Goal: Find contact information: Find contact information

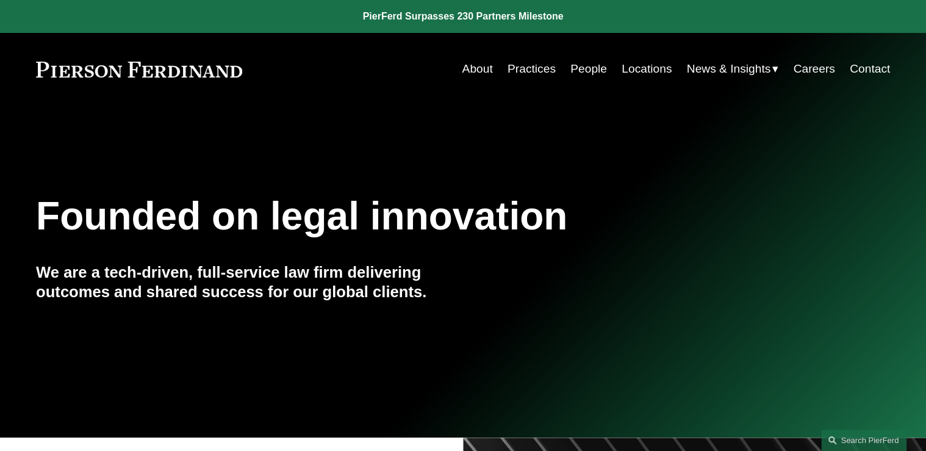
click at [649, 66] on link "Locations" at bounding box center [646, 68] width 50 height 23
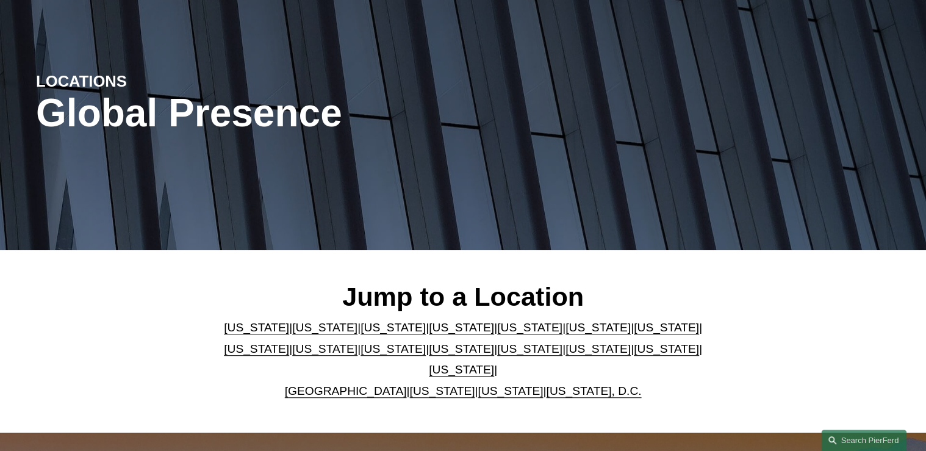
scroll to position [98, 0]
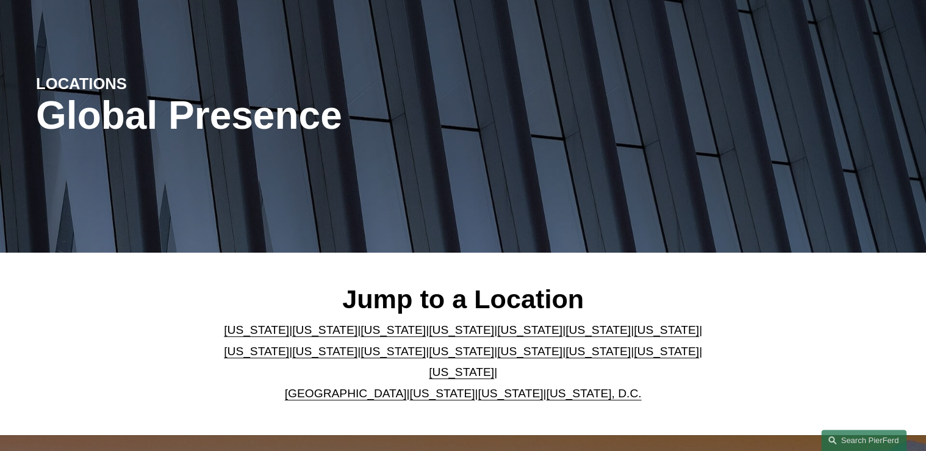
click at [429, 357] on link "[US_STATE]" at bounding box center [461, 350] width 65 height 13
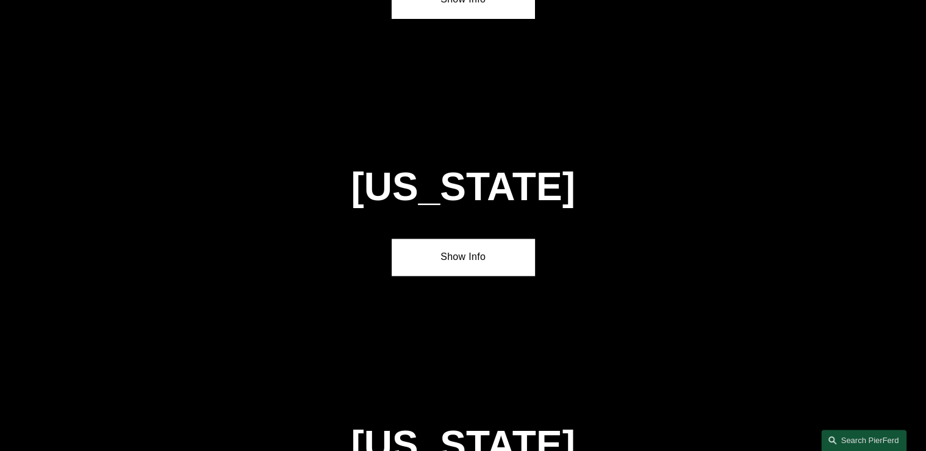
scroll to position [3091, 0]
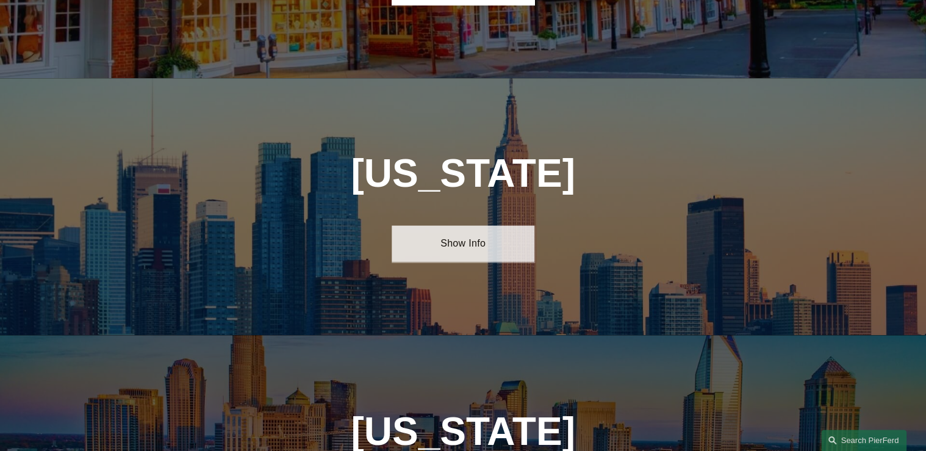
click at [454, 225] on link "Show Info" at bounding box center [462, 243] width 142 height 37
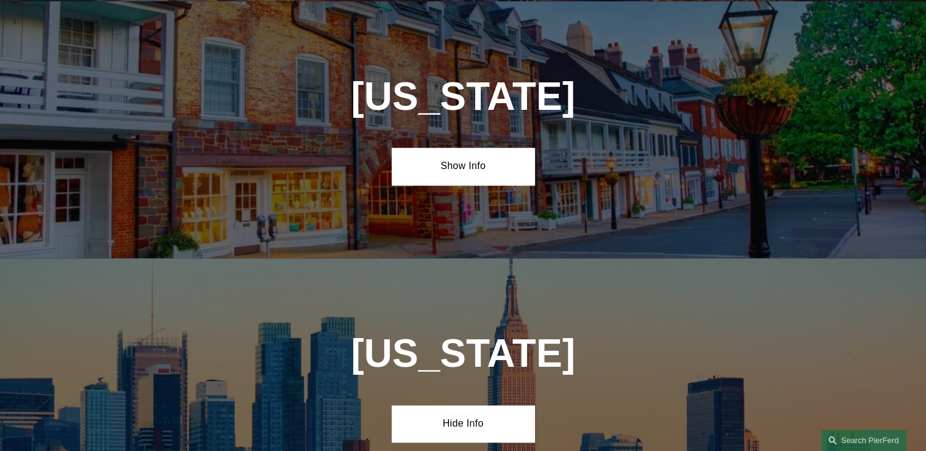
scroll to position [2750, 0]
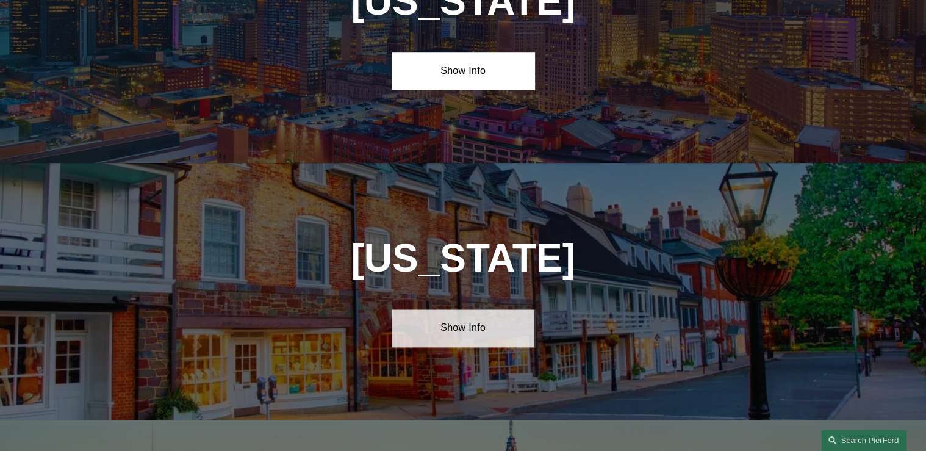
click at [480, 309] on link "Show Info" at bounding box center [462, 327] width 142 height 37
